Goal: Task Accomplishment & Management: Manage account settings

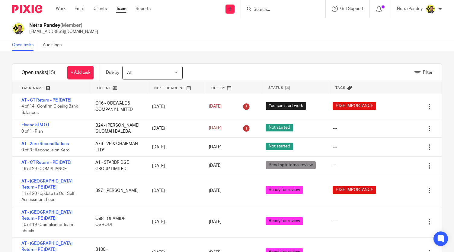
click at [293, 10] on input "Search" at bounding box center [280, 9] width 54 height 5
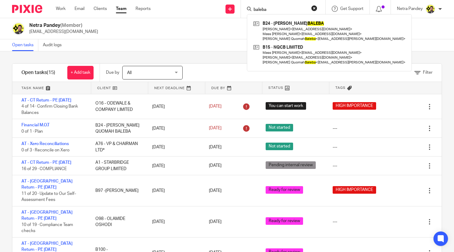
type input "baleba"
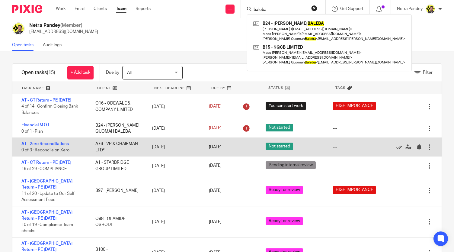
scroll to position [30, 0]
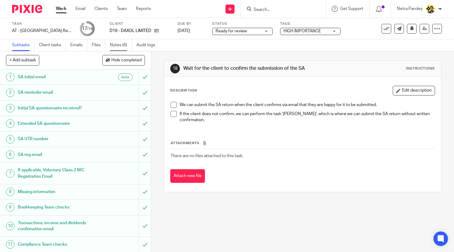
click at [119, 47] on link "Notes (6)" at bounding box center [121, 45] width 22 height 12
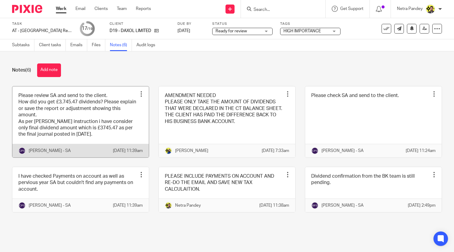
click at [71, 131] on link at bounding box center [80, 121] width 136 height 71
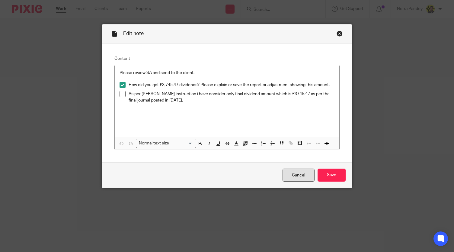
click at [287, 172] on link "Cancel" at bounding box center [298, 174] width 32 height 13
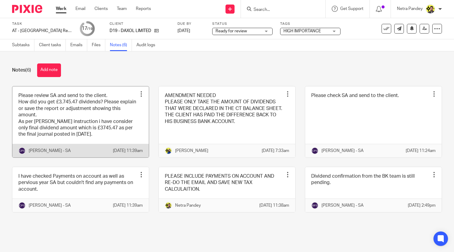
click at [90, 119] on link at bounding box center [80, 121] width 136 height 71
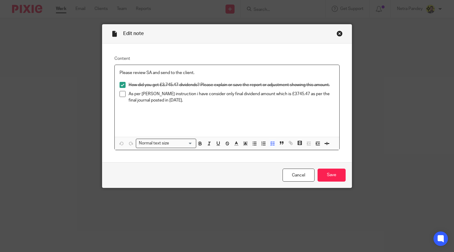
click at [194, 100] on p "As per [PERSON_NAME] instruction i have consider only final dividend amount whi…" at bounding box center [230, 97] width 205 height 12
click at [334, 174] on input "Save" at bounding box center [331, 174] width 28 height 13
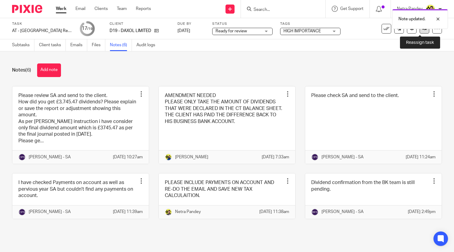
click at [422, 30] on icon at bounding box center [424, 28] width 5 height 5
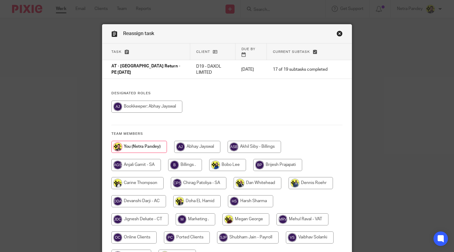
click at [191, 177] on input "radio" at bounding box center [198, 183] width 55 height 12
radio input "true"
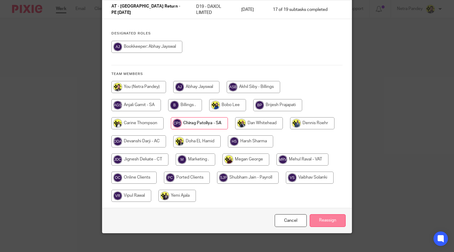
click at [325, 214] on input "Reassign" at bounding box center [327, 220] width 36 height 13
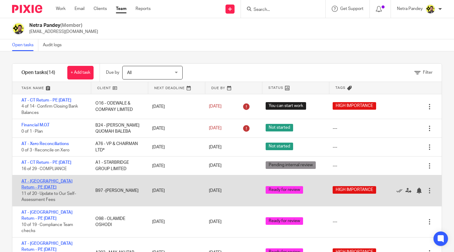
click at [56, 180] on link "AT - [GEOGRAPHIC_DATA] Return - PE [DATE]" at bounding box center [46, 184] width 51 height 10
